Goal: Information Seeking & Learning: Learn about a topic

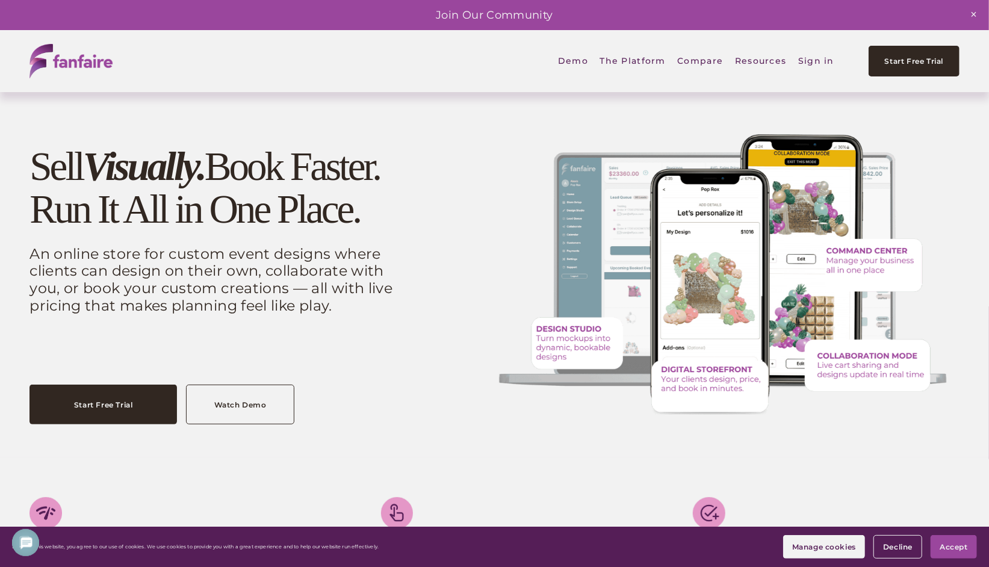
click at [0, 0] on span "Company" at bounding box center [0, 0] width 0 height 0
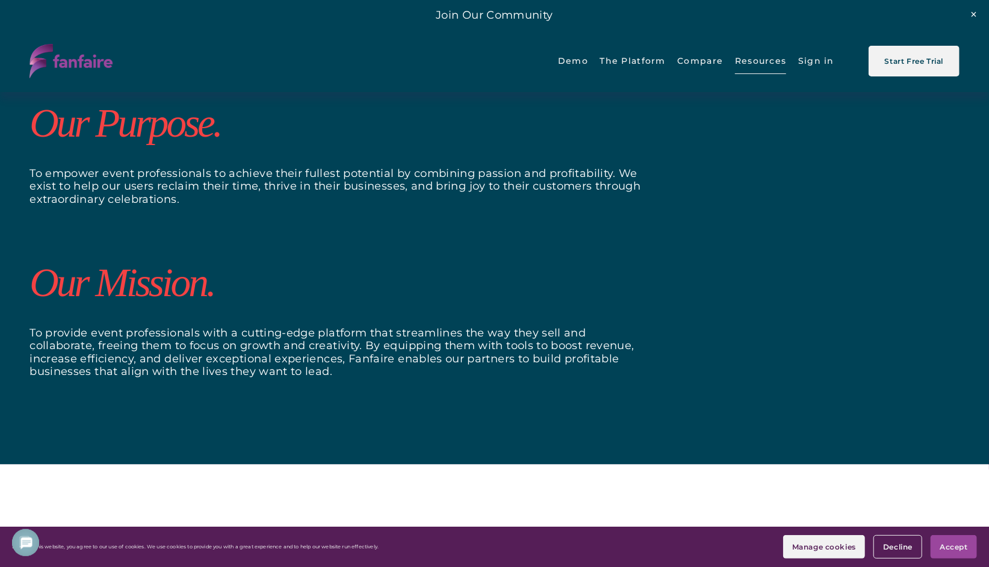
scroll to position [910, 0]
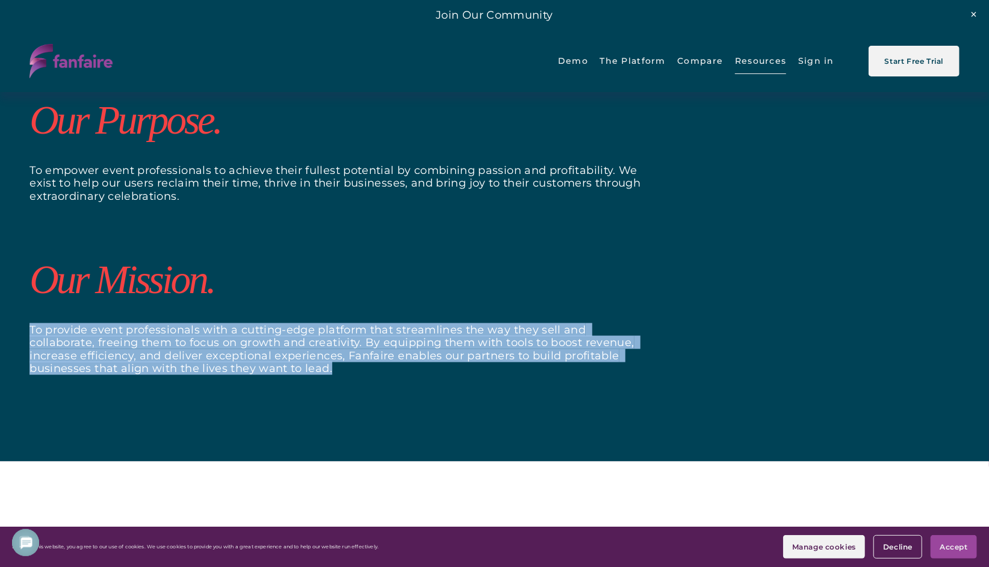
drag, startPoint x: 30, startPoint y: 328, endPoint x: 375, endPoint y: 374, distance: 347.9
click at [375, 374] on p "To provide event professionals with a cutting-edge platform that streamlines th…" at bounding box center [337, 349] width 617 height 52
copy p "To provide event professionals with a cutting-edge platform that streamlines th…"
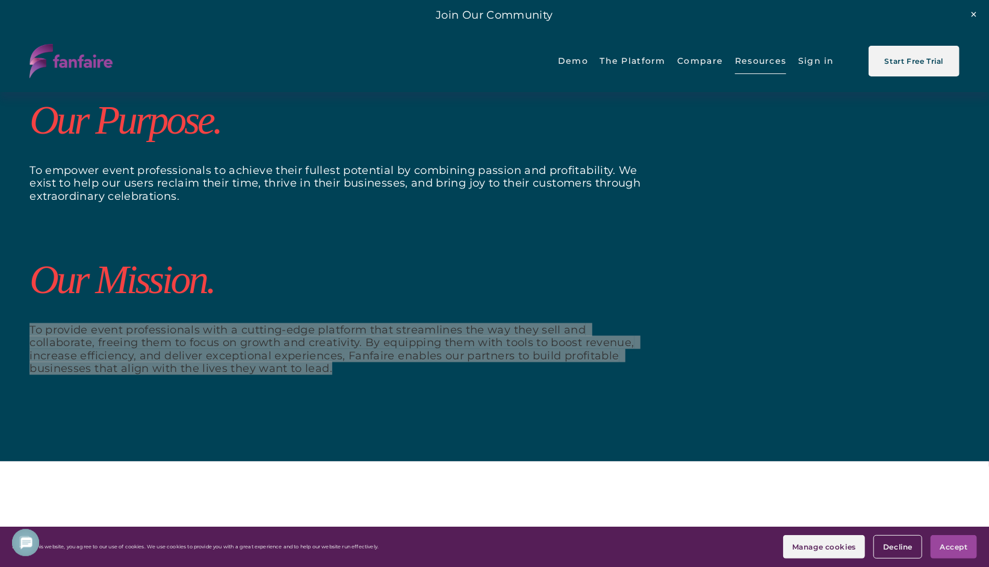
scroll to position [0, 0]
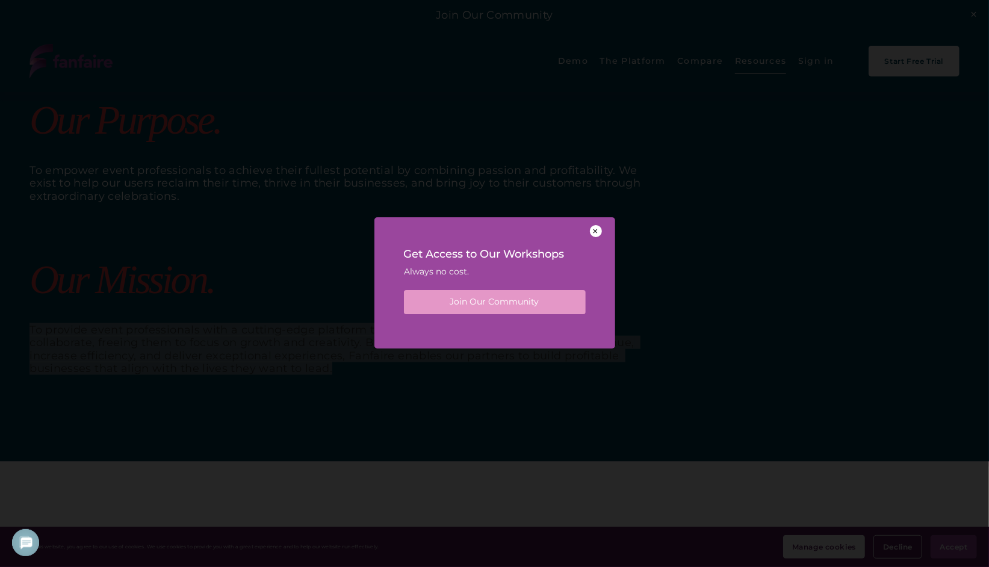
click at [598, 232] on div at bounding box center [596, 231] width 12 height 12
